Goal: Information Seeking & Learning: Learn about a topic

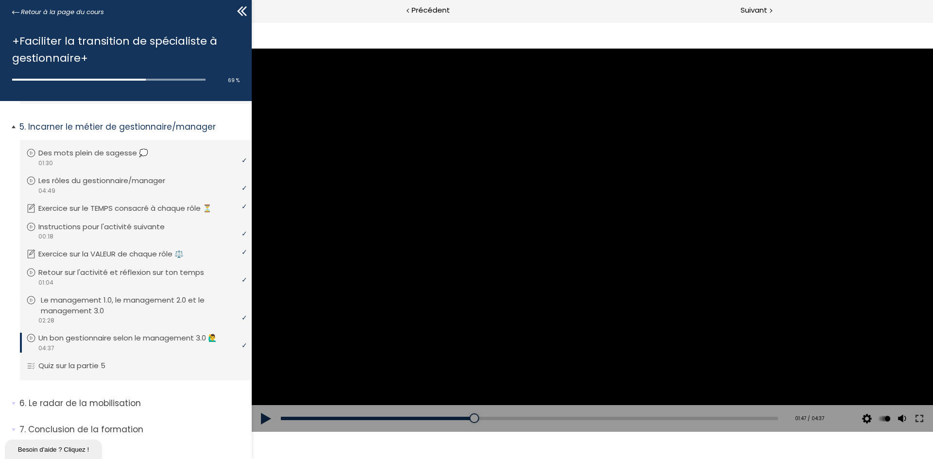
scroll to position [887, 0]
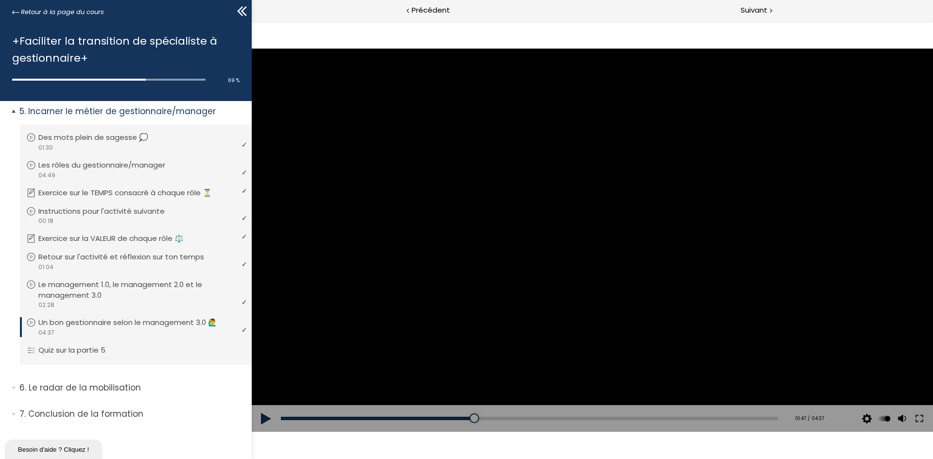
click at [102, 322] on p "Un bon gestionnaire selon le management 3.0 🙋‍♂️" at bounding box center [134, 322] width 193 height 11
click at [32, 322] on icon at bounding box center [31, 323] width 10 height 10
click at [262, 417] on button at bounding box center [266, 418] width 29 height 27
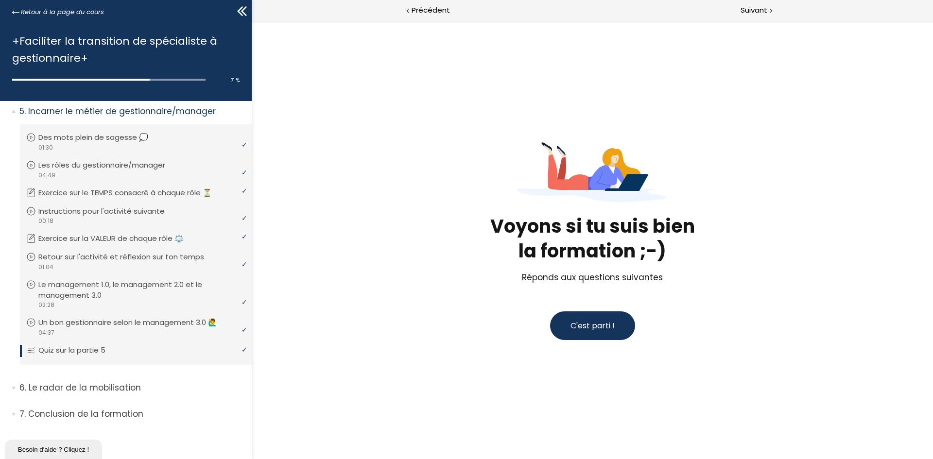
click at [581, 326] on span "C'est parti !" at bounding box center [592, 325] width 44 height 11
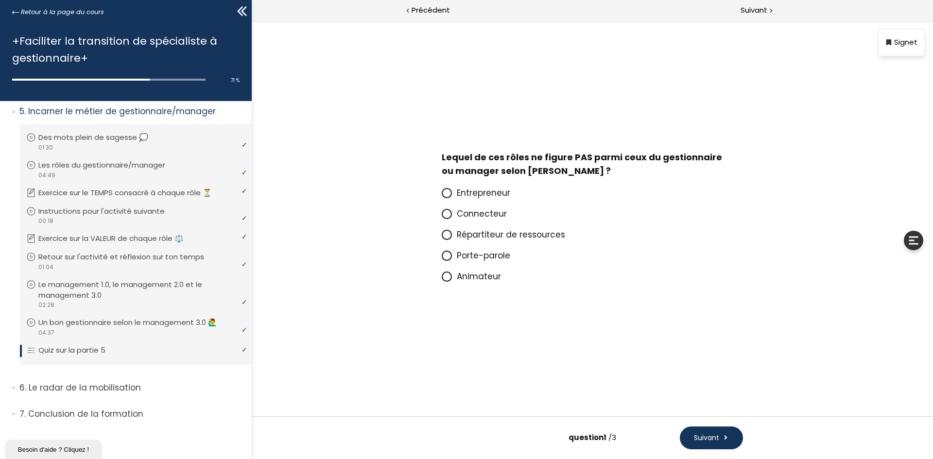
click at [446, 275] on icon at bounding box center [447, 277] width 6 height 6
click at [442, 279] on input "Animateur" at bounding box center [442, 279] width 0 height 0
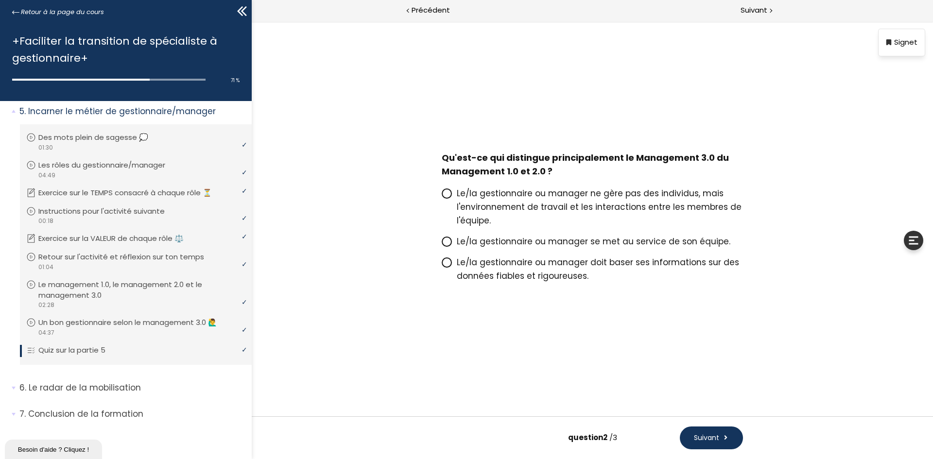
click at [447, 194] on icon at bounding box center [447, 193] width 6 height 6
click at [442, 196] on input "Le/la gestionnaire ou manager ne gère pas des individus, mais l'environnement d…" at bounding box center [442, 196] width 0 height 0
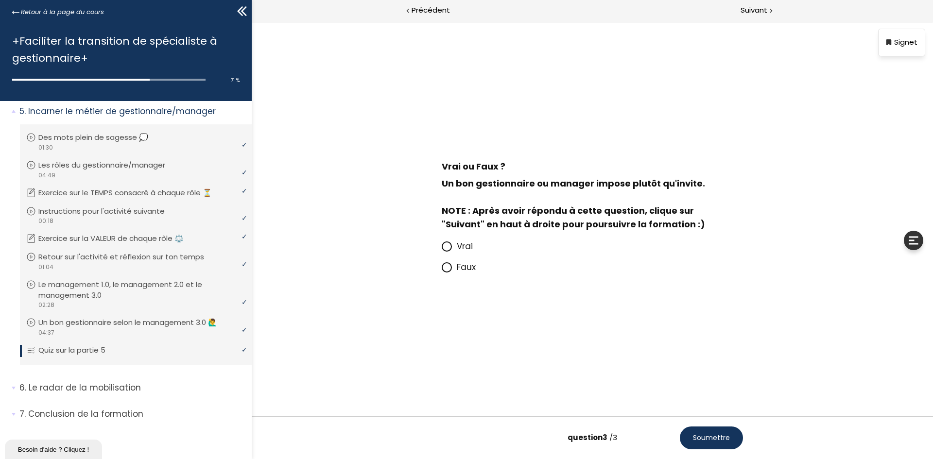
click at [444, 266] on icon at bounding box center [447, 267] width 6 height 6
click at [442, 270] on input "Faux" at bounding box center [442, 270] width 0 height 0
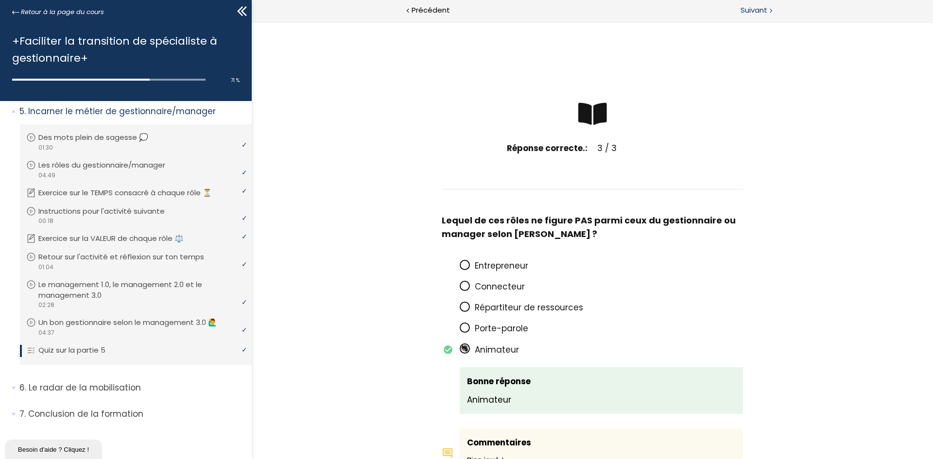
click at [757, 9] on span "Suivant" at bounding box center [753, 10] width 27 height 12
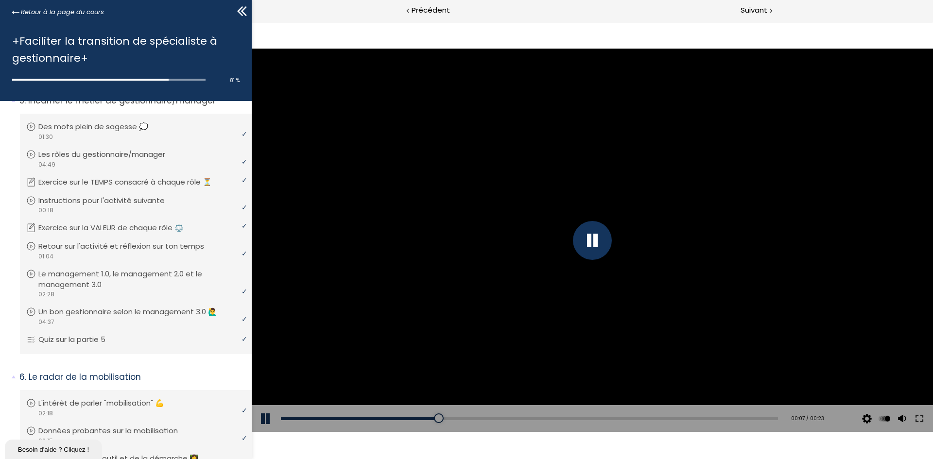
drag, startPoint x: 247, startPoint y: 400, endPoint x: 249, endPoint y: 433, distance: 33.1
click at [248, 433] on div "1. Bienvenue à cette formation ! Vous devez avoir terminé l'unité (Présentation…" at bounding box center [126, 280] width 252 height 358
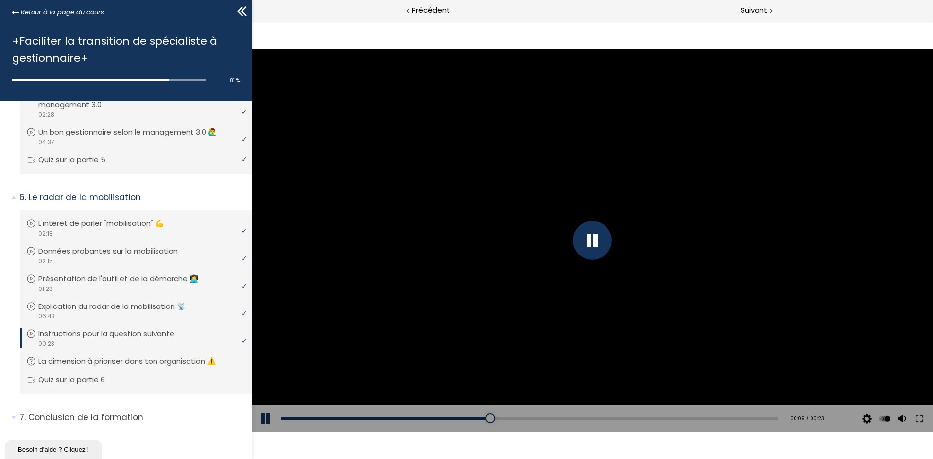
scroll to position [1080, 0]
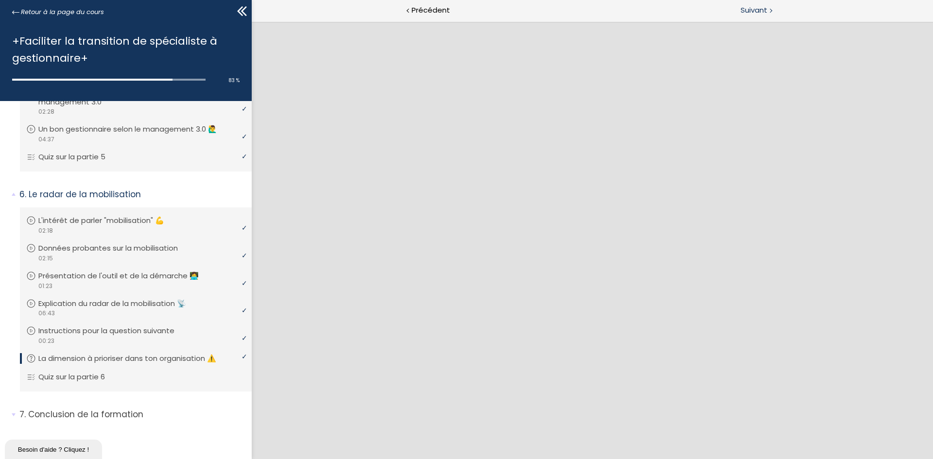
click at [750, 10] on span "Suivant" at bounding box center [753, 10] width 27 height 12
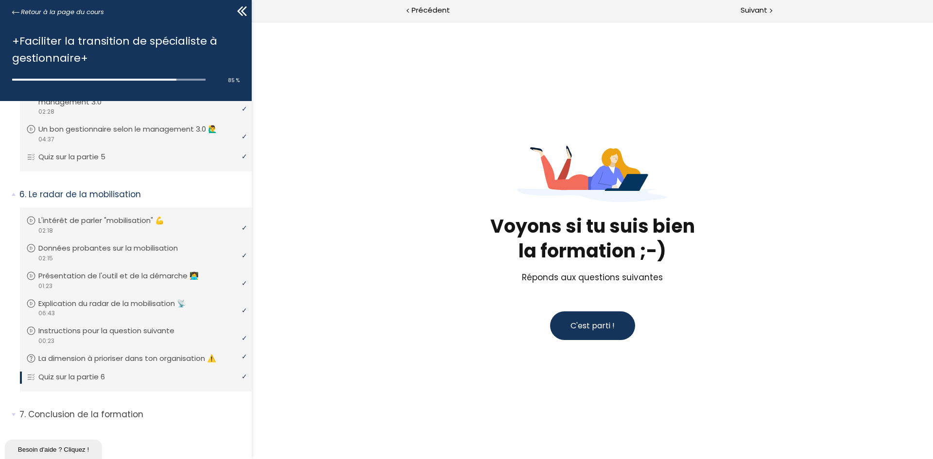
click at [576, 324] on span "C'est parti !" at bounding box center [592, 325] width 44 height 11
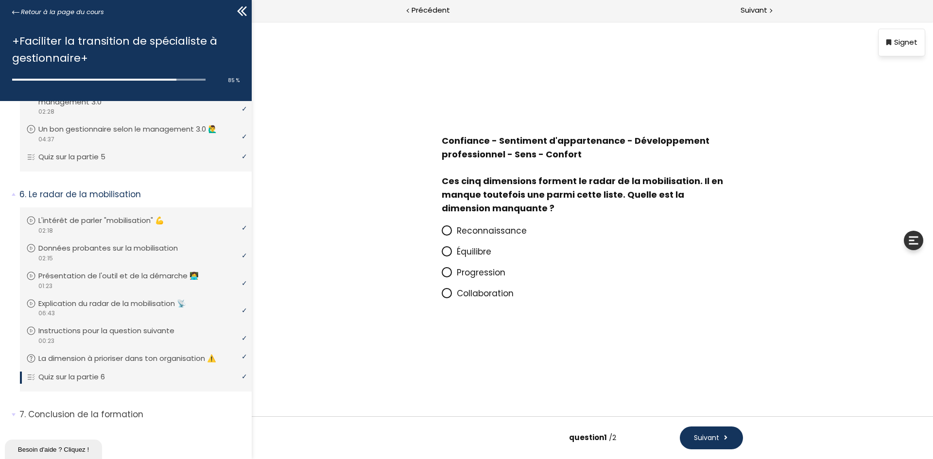
click at [447, 229] on icon at bounding box center [447, 230] width 6 height 6
click at [442, 234] on input "Reconnaissance" at bounding box center [442, 234] width 0 height 0
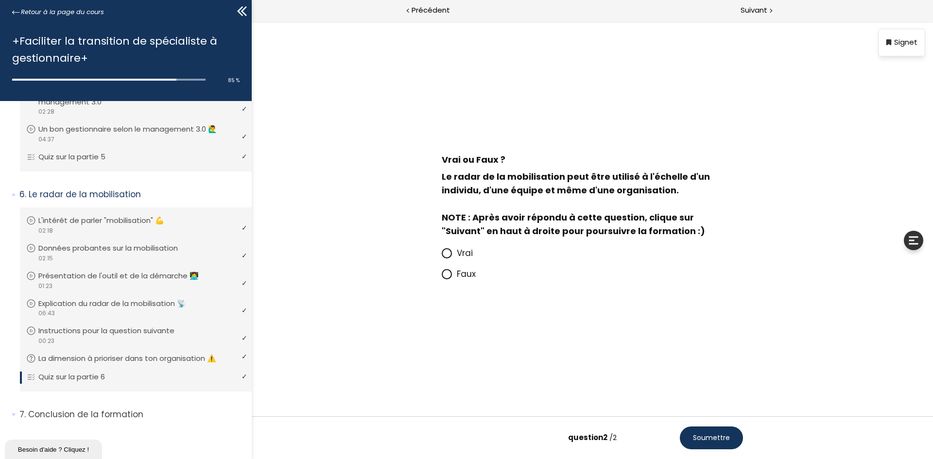
click at [445, 252] on icon at bounding box center [447, 253] width 6 height 6
click at [442, 256] on input "Vrai" at bounding box center [442, 256] width 0 height 0
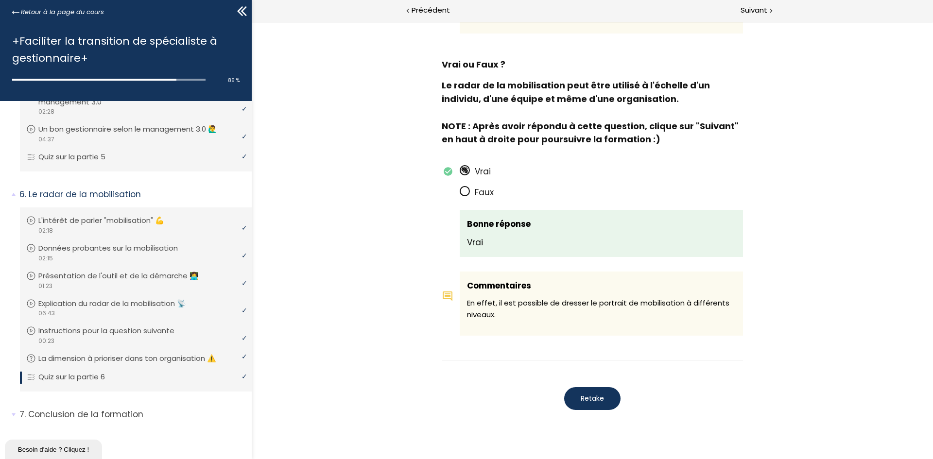
scroll to position [531, 0]
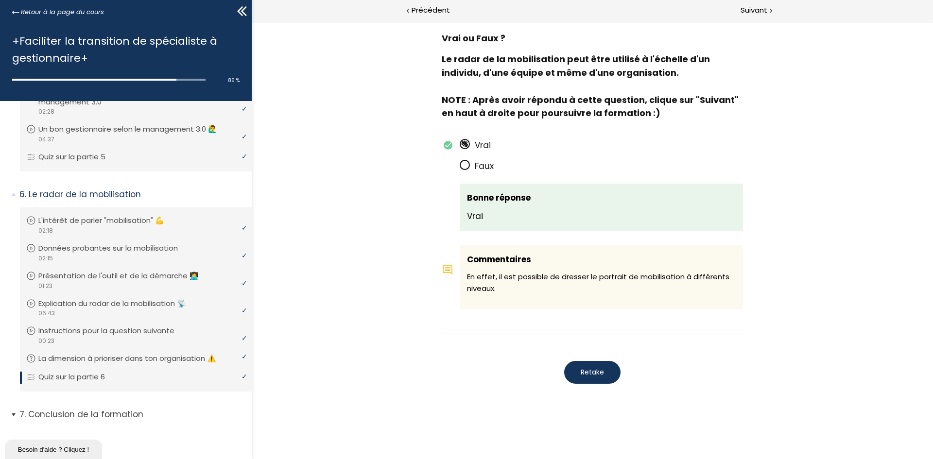
click at [91, 412] on p "Conclusion de la formation" at bounding box center [131, 415] width 225 height 12
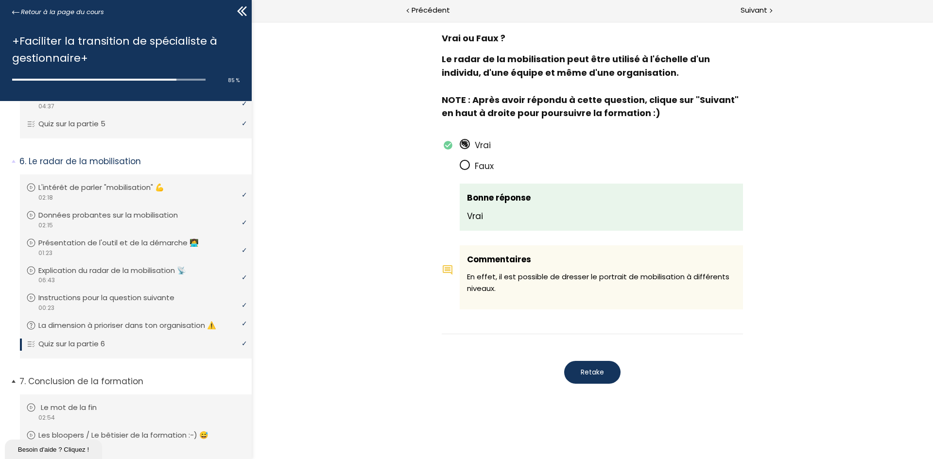
scroll to position [1256, 0]
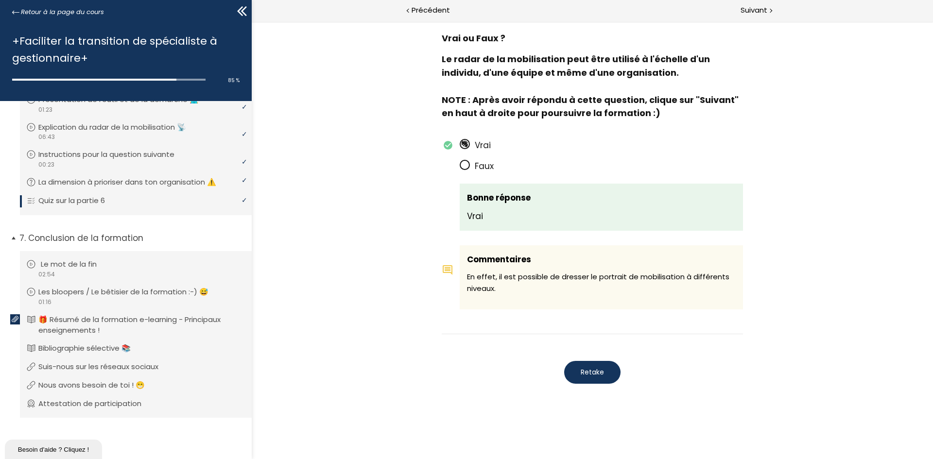
click at [31, 263] on icon at bounding box center [31, 264] width 10 height 10
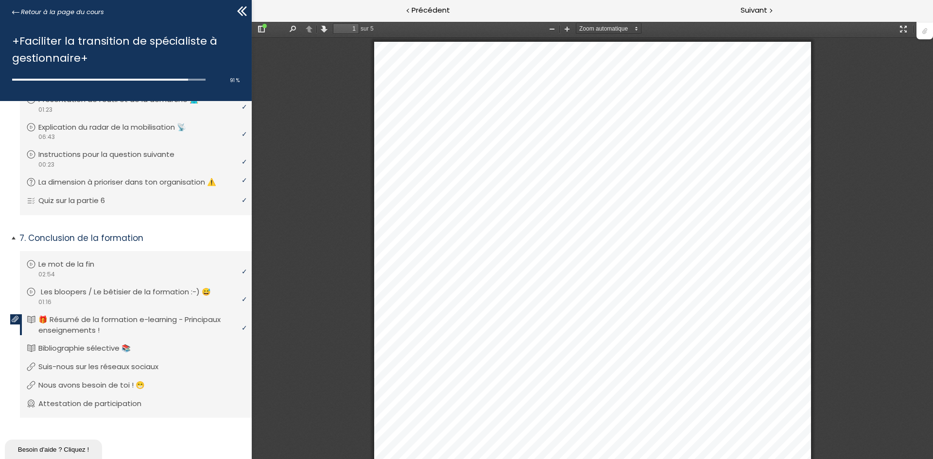
click at [77, 291] on p "Les bloopers / Le bêtisier de la formation :-) 😅" at bounding box center [133, 292] width 185 height 11
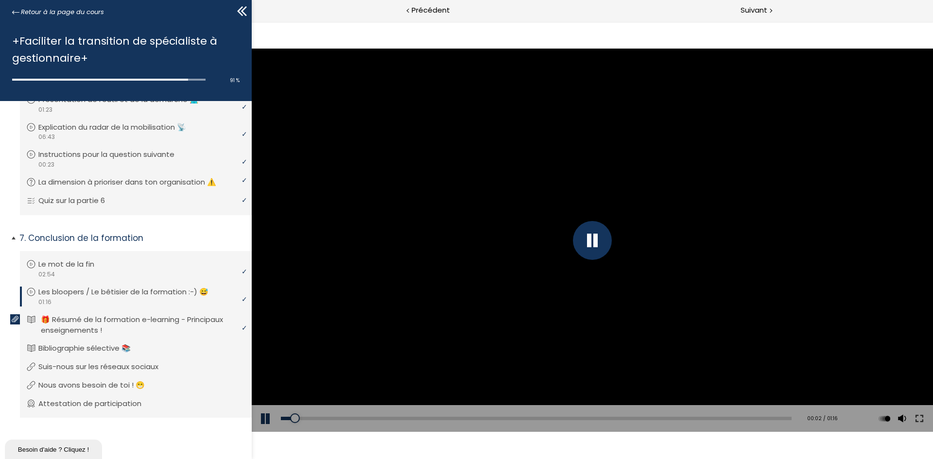
click at [103, 326] on p "🎁 Résumé de la formation e-learning - Principaux enseignements !" at bounding box center [143, 324] width 205 height 21
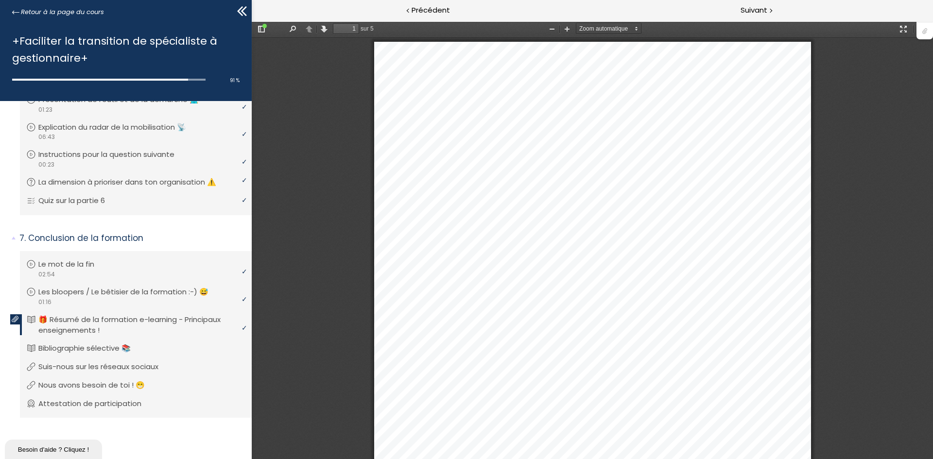
drag, startPoint x: 383, startPoint y: 34, endPoint x: 303, endPoint y: 96, distance: 101.5
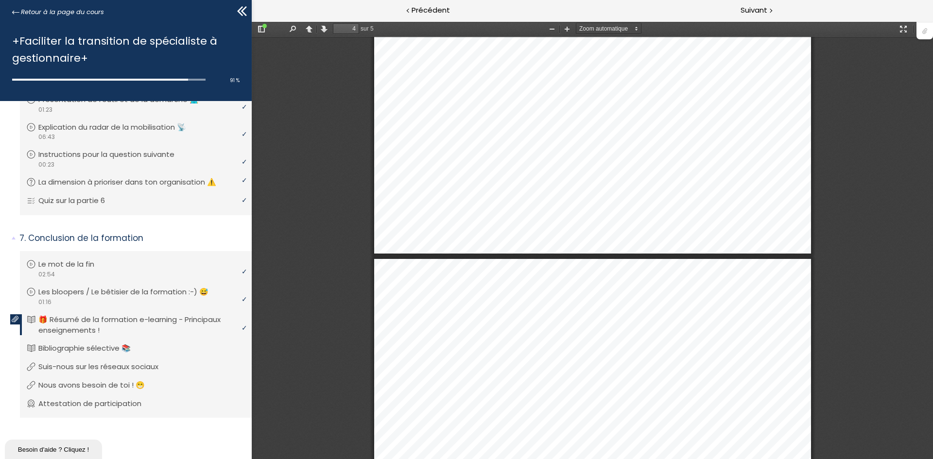
scroll to position [2332, 0]
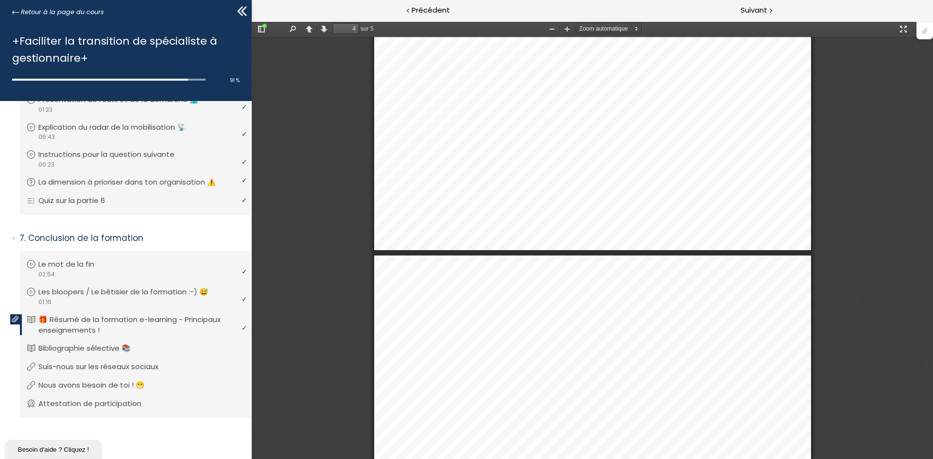
type input "5"
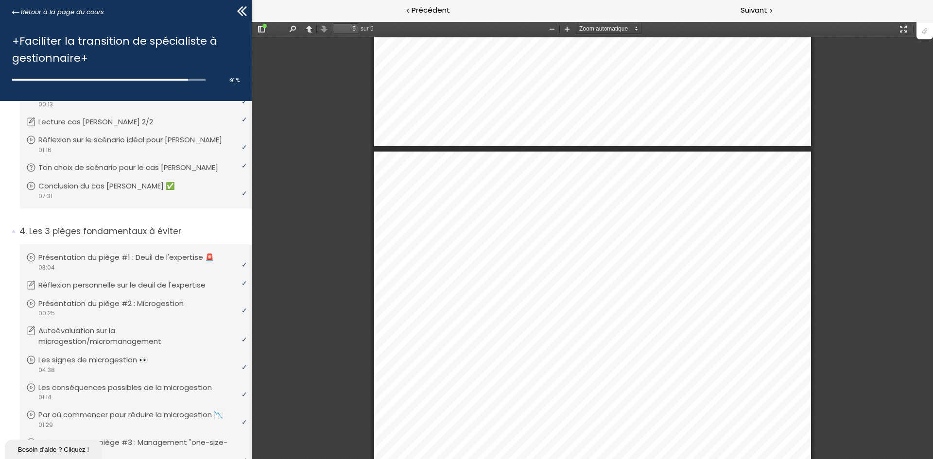
scroll to position [382, 0]
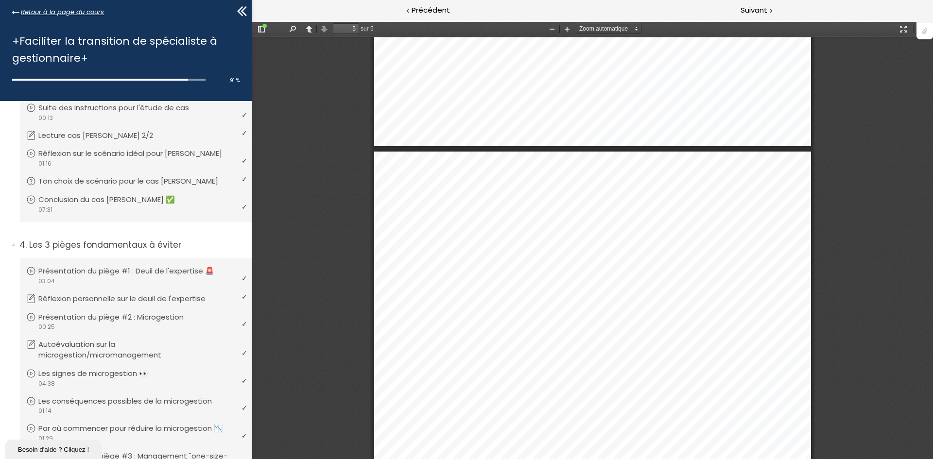
click at [17, 9] on icon at bounding box center [15, 12] width 7 height 7
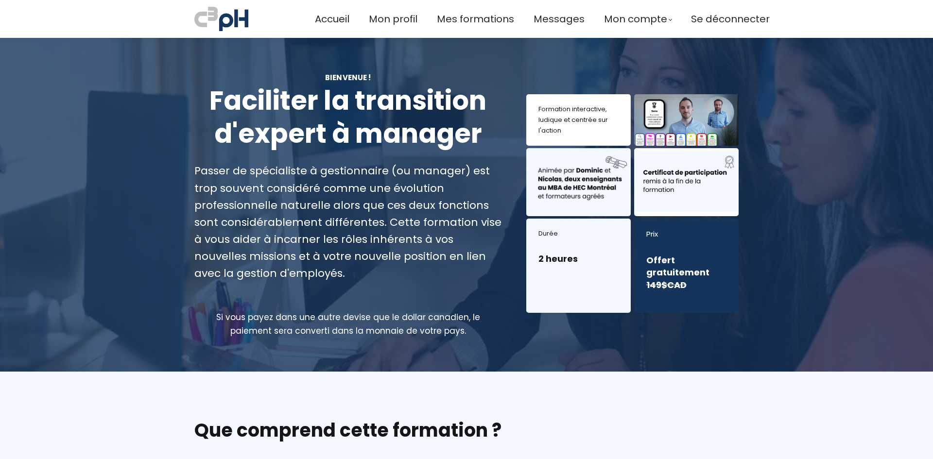
click at [446, 17] on span "Mes formations" at bounding box center [475, 19] width 77 height 16
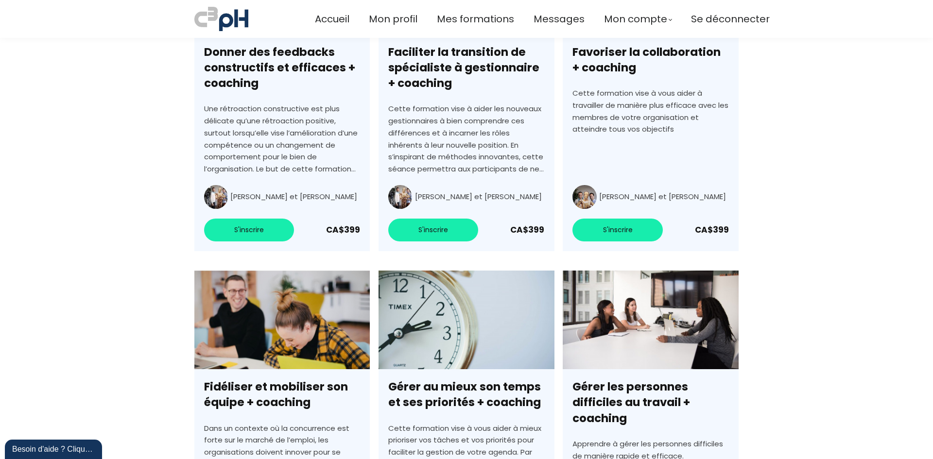
scroll to position [2344, 0]
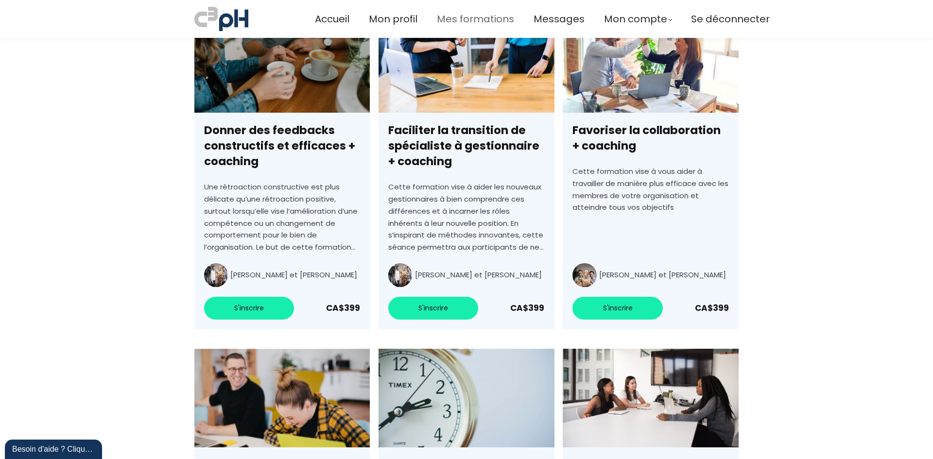
click at [453, 19] on span "Mes formations" at bounding box center [475, 19] width 77 height 16
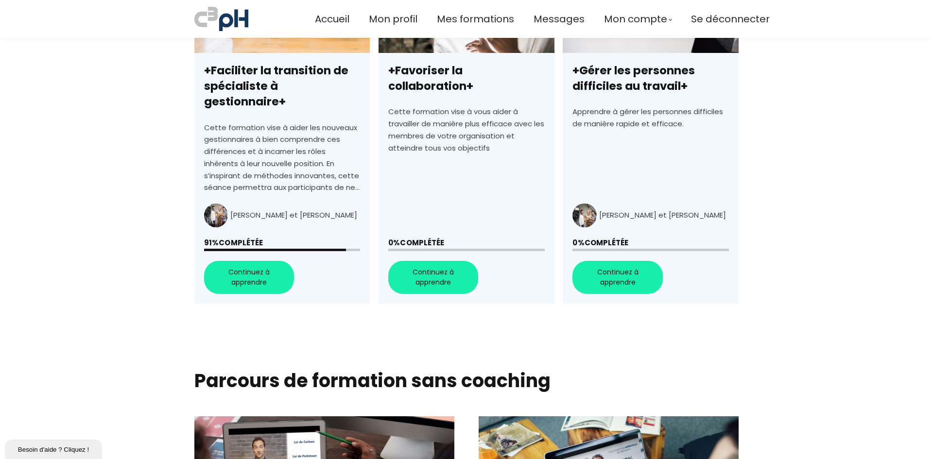
scroll to position [328, 0]
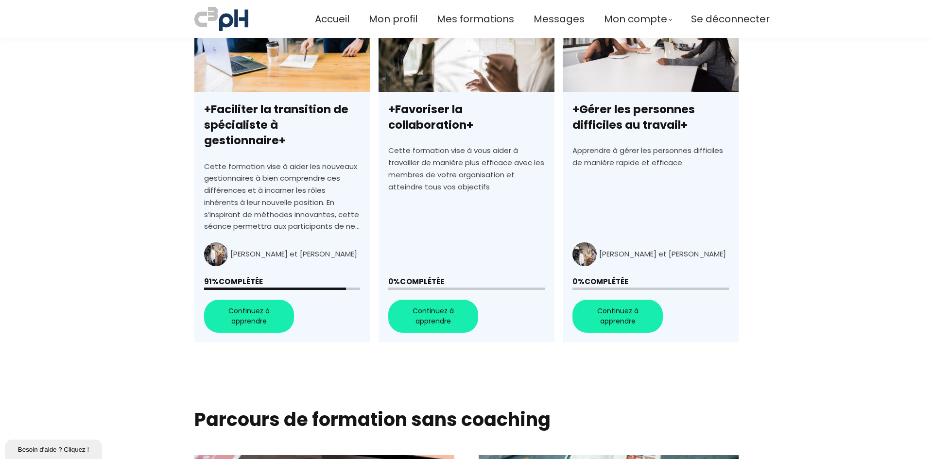
click at [244, 301] on link "+Faciliter la transition de spécialiste à gestionnaire+" at bounding box center [281, 167] width 175 height 349
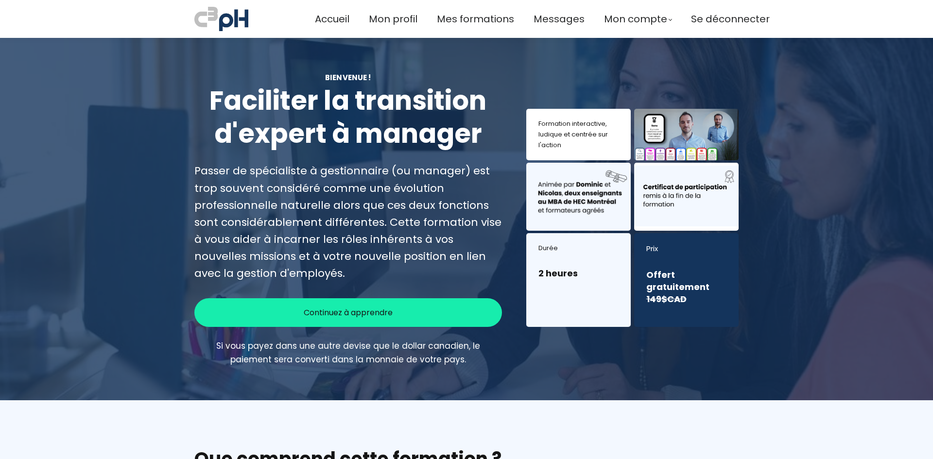
click at [663, 200] on div at bounding box center [686, 196] width 80 height 49
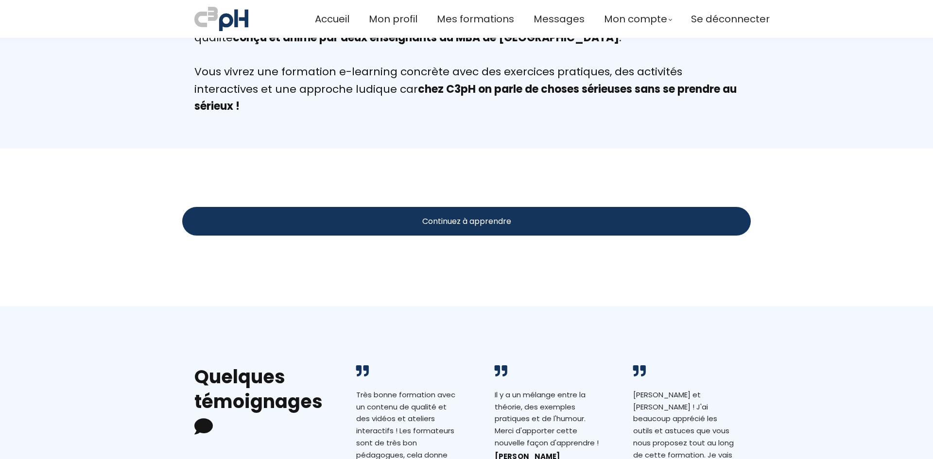
scroll to position [952, 0]
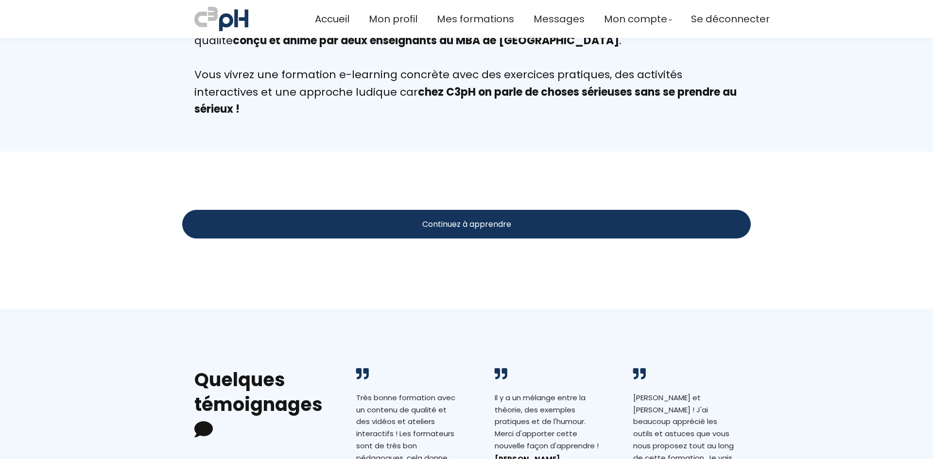
click at [454, 224] on span "Continuez à apprendre" at bounding box center [466, 224] width 89 height 12
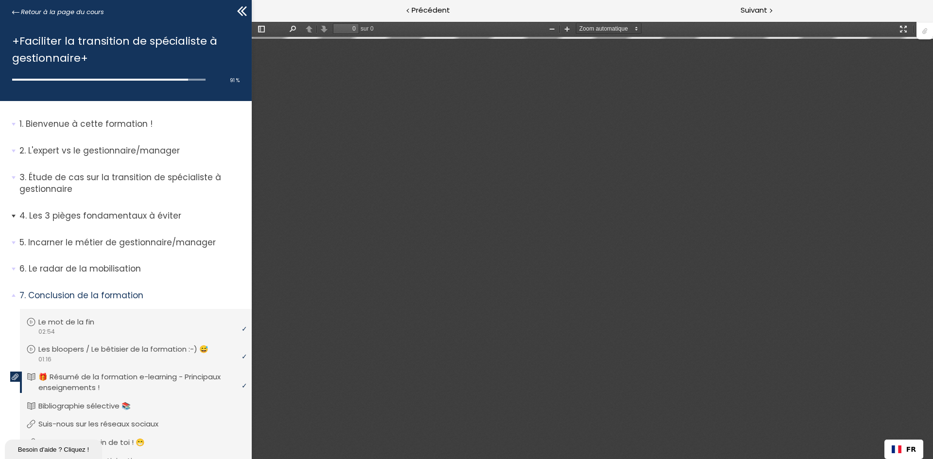
type input "5"
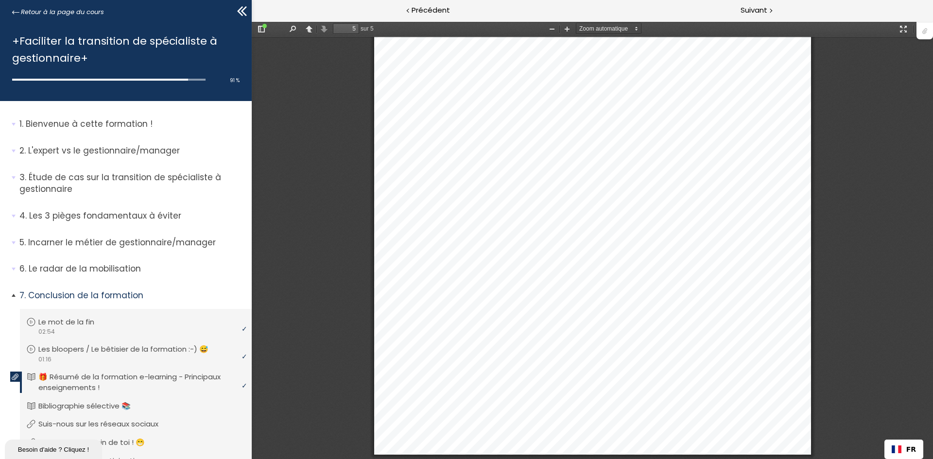
scroll to position [57, 0]
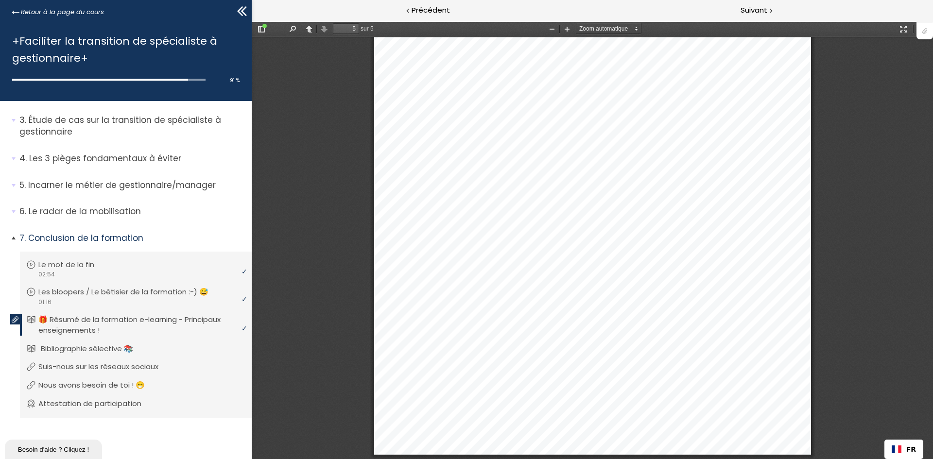
click at [82, 346] on p "Bibliographie sélective 📚" at bounding box center [94, 348] width 107 height 11
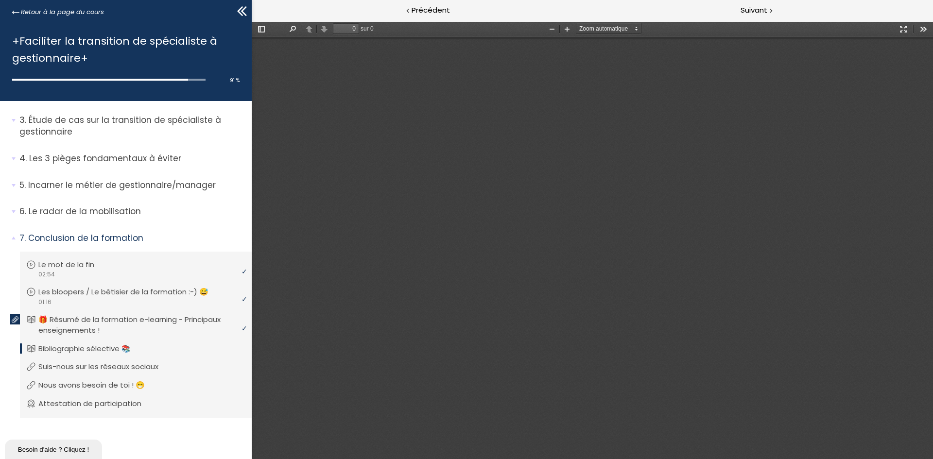
type input "1"
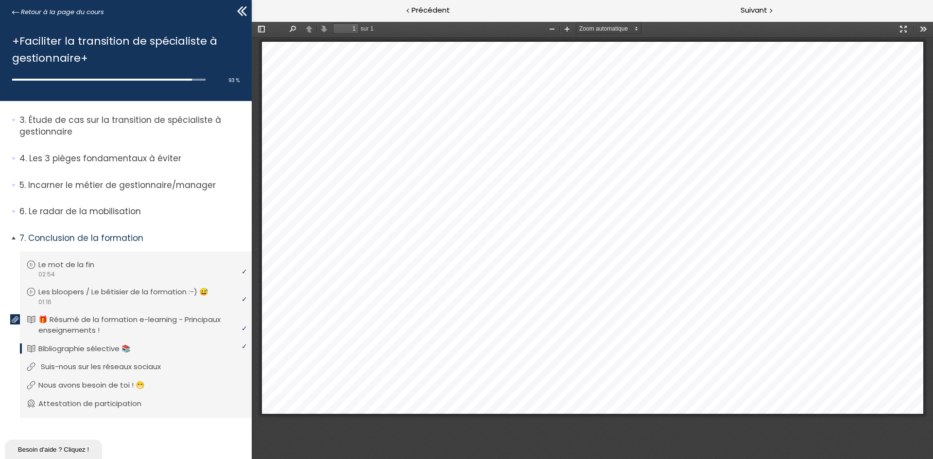
click at [140, 366] on p "Suis-nous sur les réseaux sociaux" at bounding box center [108, 366] width 135 height 11
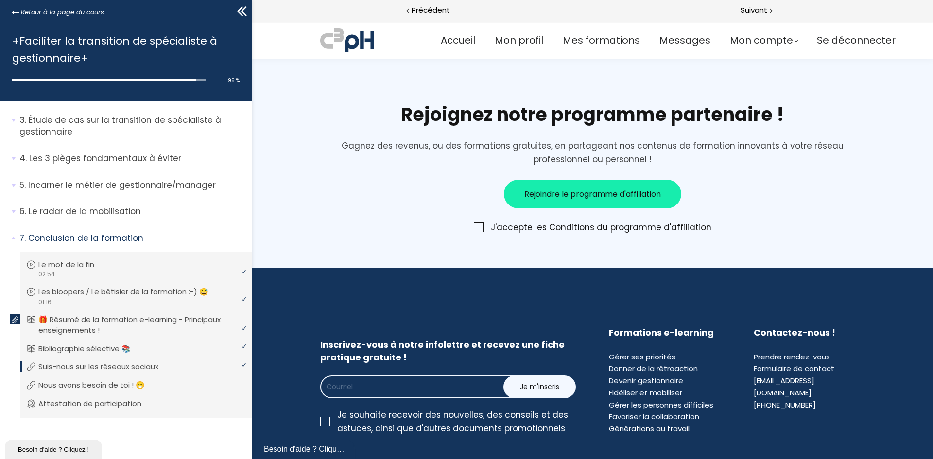
scroll to position [704, 0]
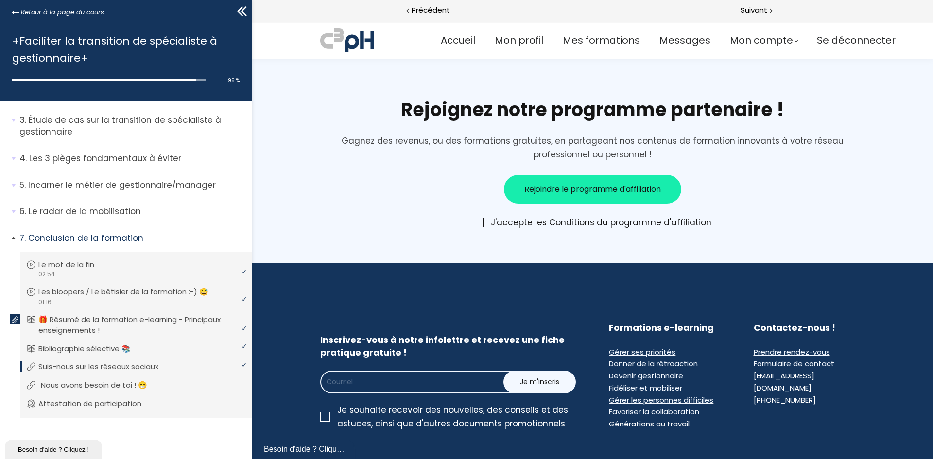
click at [128, 385] on p "Nous avons besoin de toi ! 😁" at bounding box center [101, 385] width 121 height 11
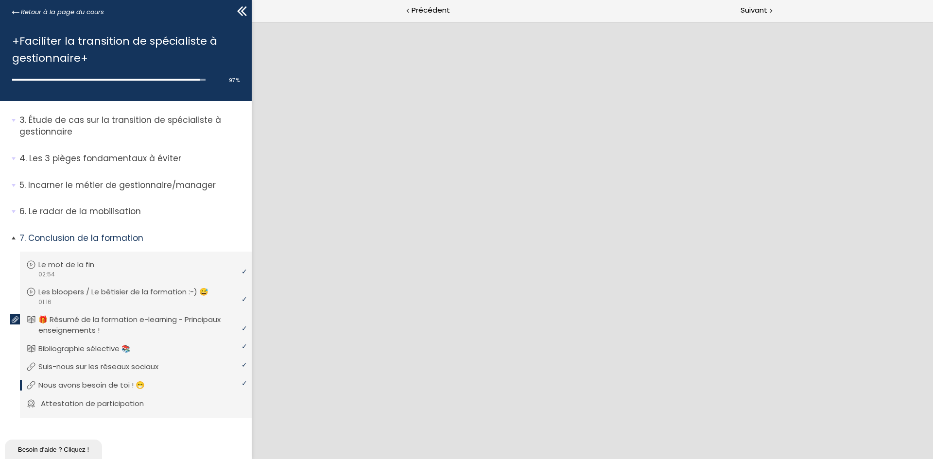
click at [83, 402] on p "Attestation de participation" at bounding box center [100, 403] width 118 height 11
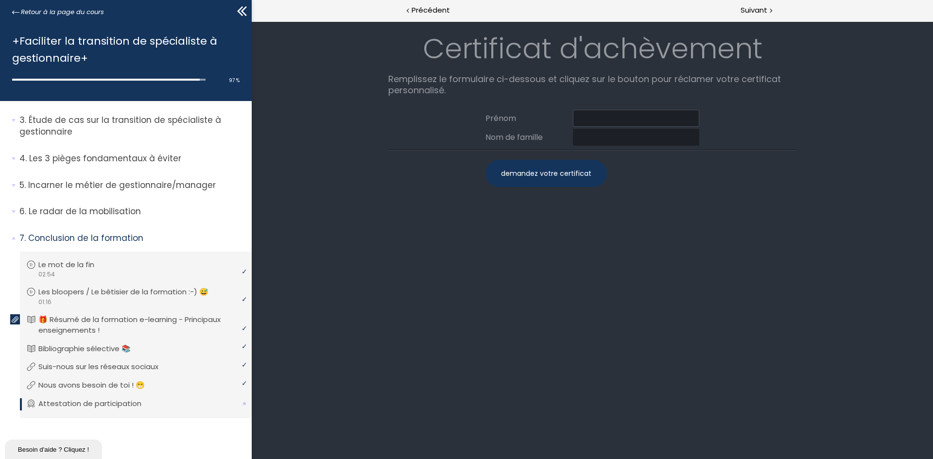
click at [582, 117] on input at bounding box center [636, 118] width 126 height 17
type input "Julie"
click at [579, 133] on input at bounding box center [636, 137] width 126 height 17
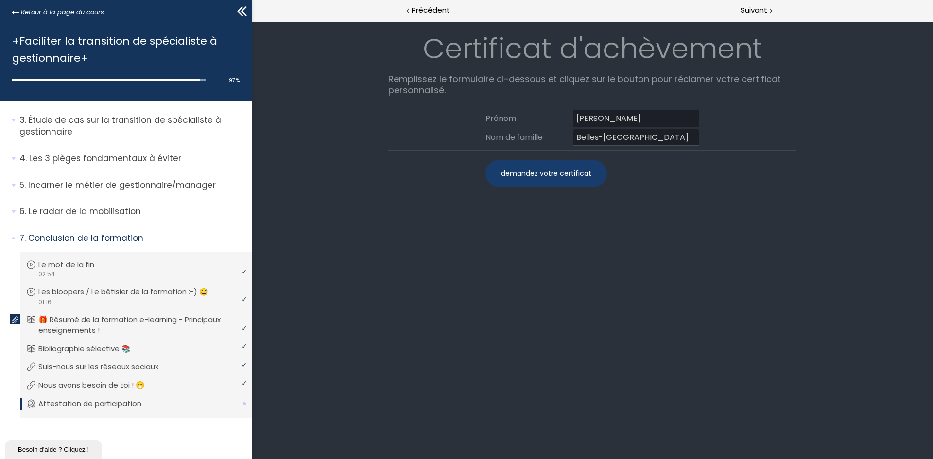
type input "Belles-Isles"
click at [522, 175] on div "demandez votre certificat" at bounding box center [545, 173] width 121 height 27
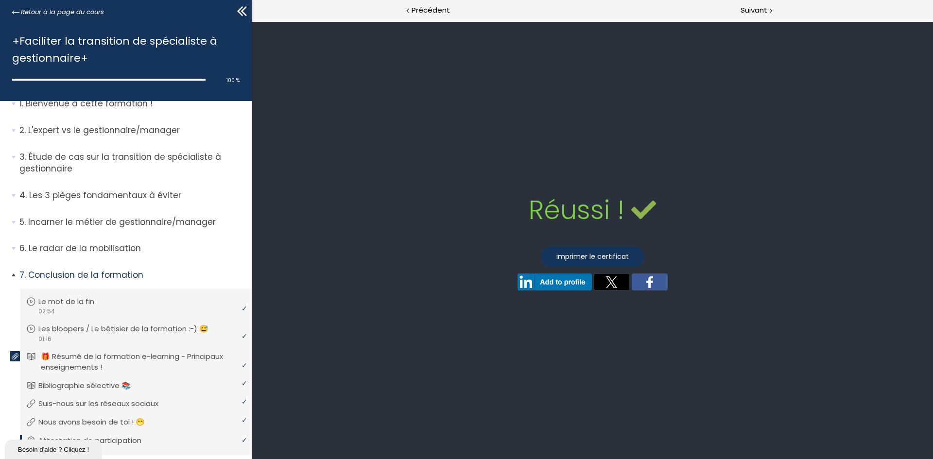
scroll to position [57, 0]
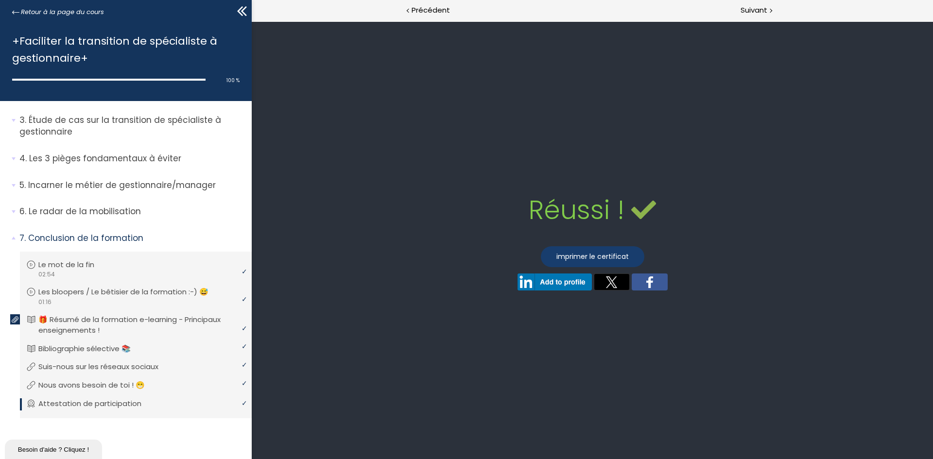
click at [588, 256] on link "imprimer le certificat" at bounding box center [592, 256] width 103 height 21
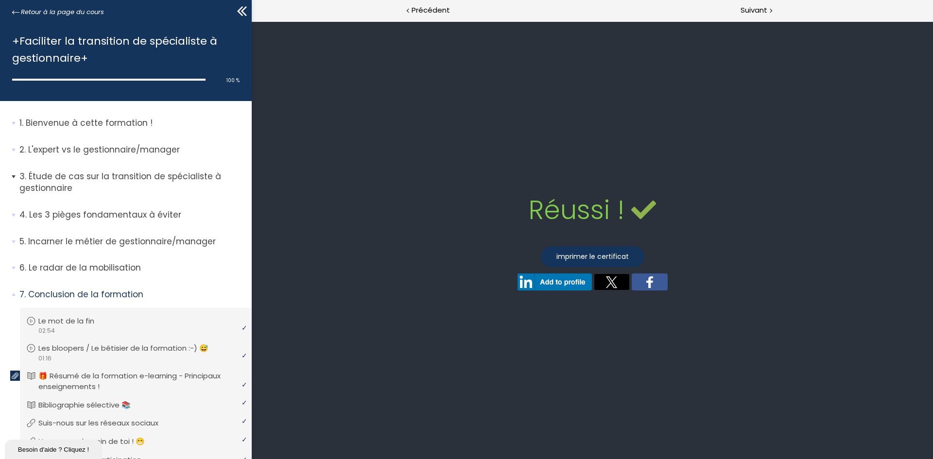
scroll to position [0, 0]
drag, startPoint x: 16, startPoint y: 9, endPoint x: 131, endPoint y: 205, distance: 226.9
click at [16, 9] on icon at bounding box center [15, 12] width 7 height 7
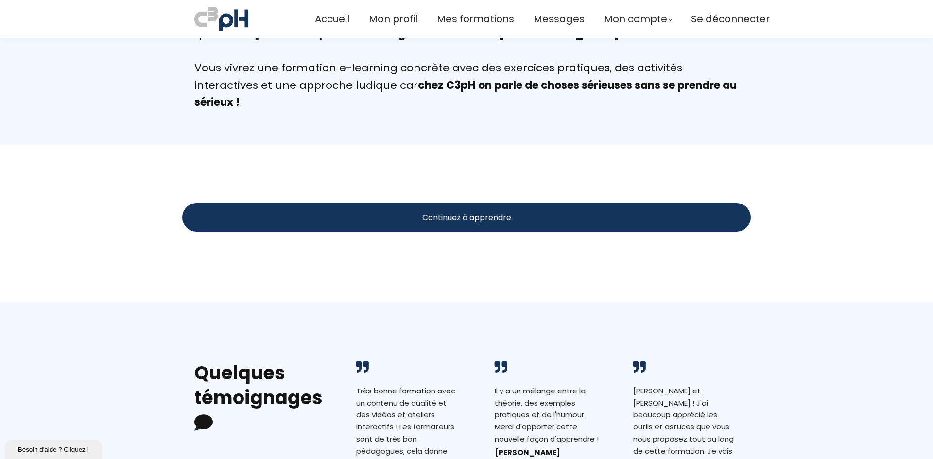
scroll to position [947, 0]
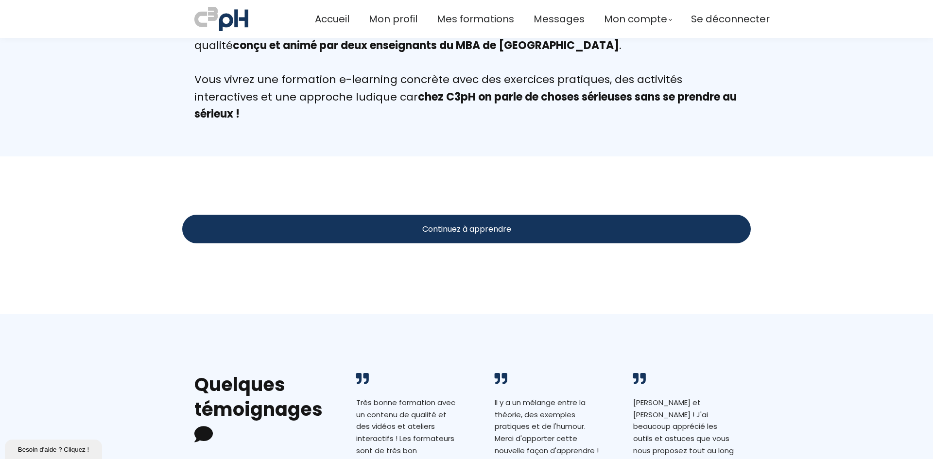
click at [345, 225] on div "Continuez à apprendre" at bounding box center [466, 229] width 568 height 29
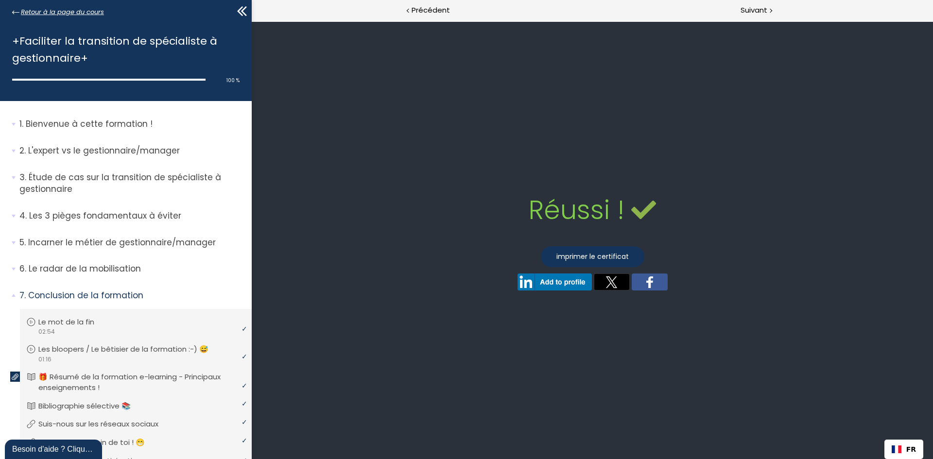
click at [17, 10] on icon at bounding box center [15, 12] width 7 height 7
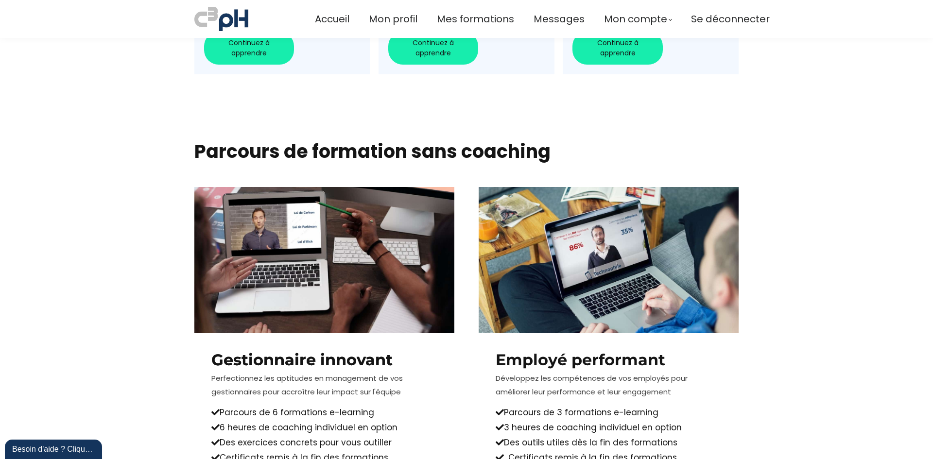
scroll to position [595, 0]
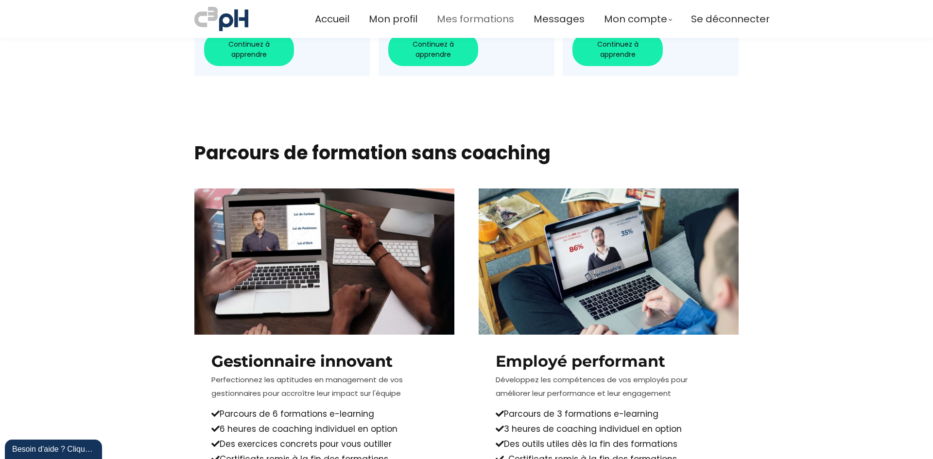
click at [470, 15] on span "Mes formations" at bounding box center [475, 19] width 77 height 16
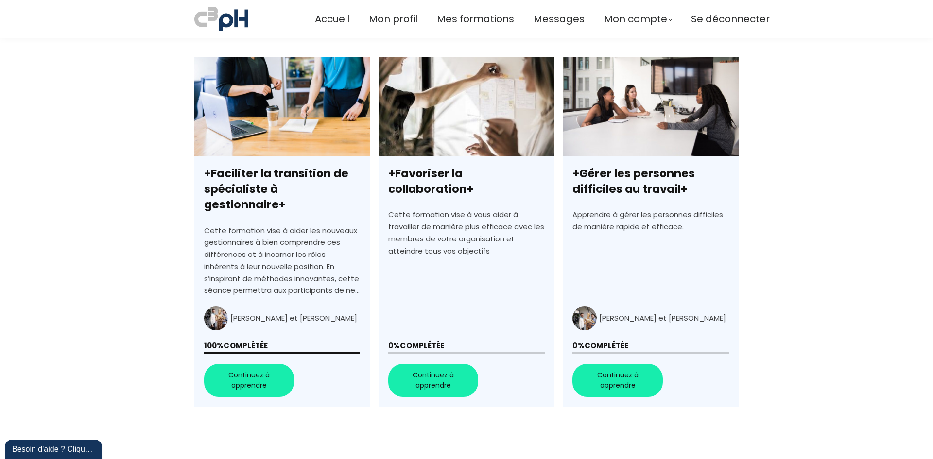
scroll to position [279, 0]
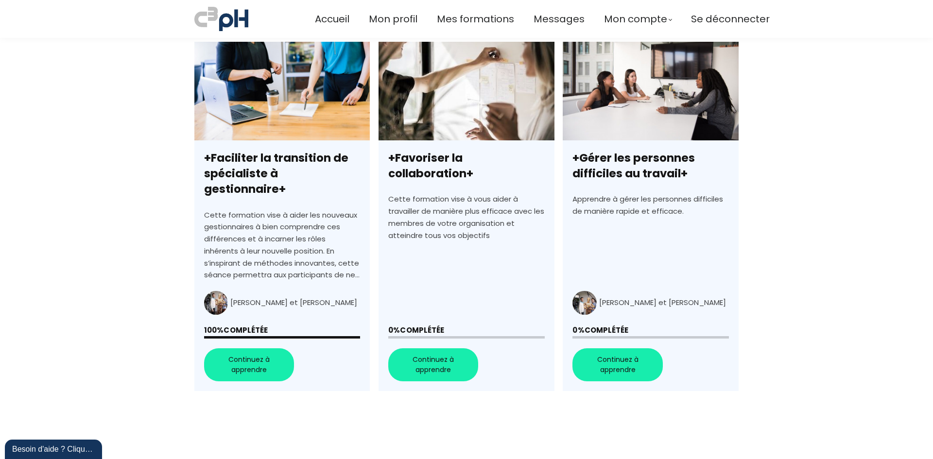
click at [433, 351] on link "+Favoriser la collaboration+" at bounding box center [465, 216] width 175 height 349
